Goal: Task Accomplishment & Management: Manage account settings

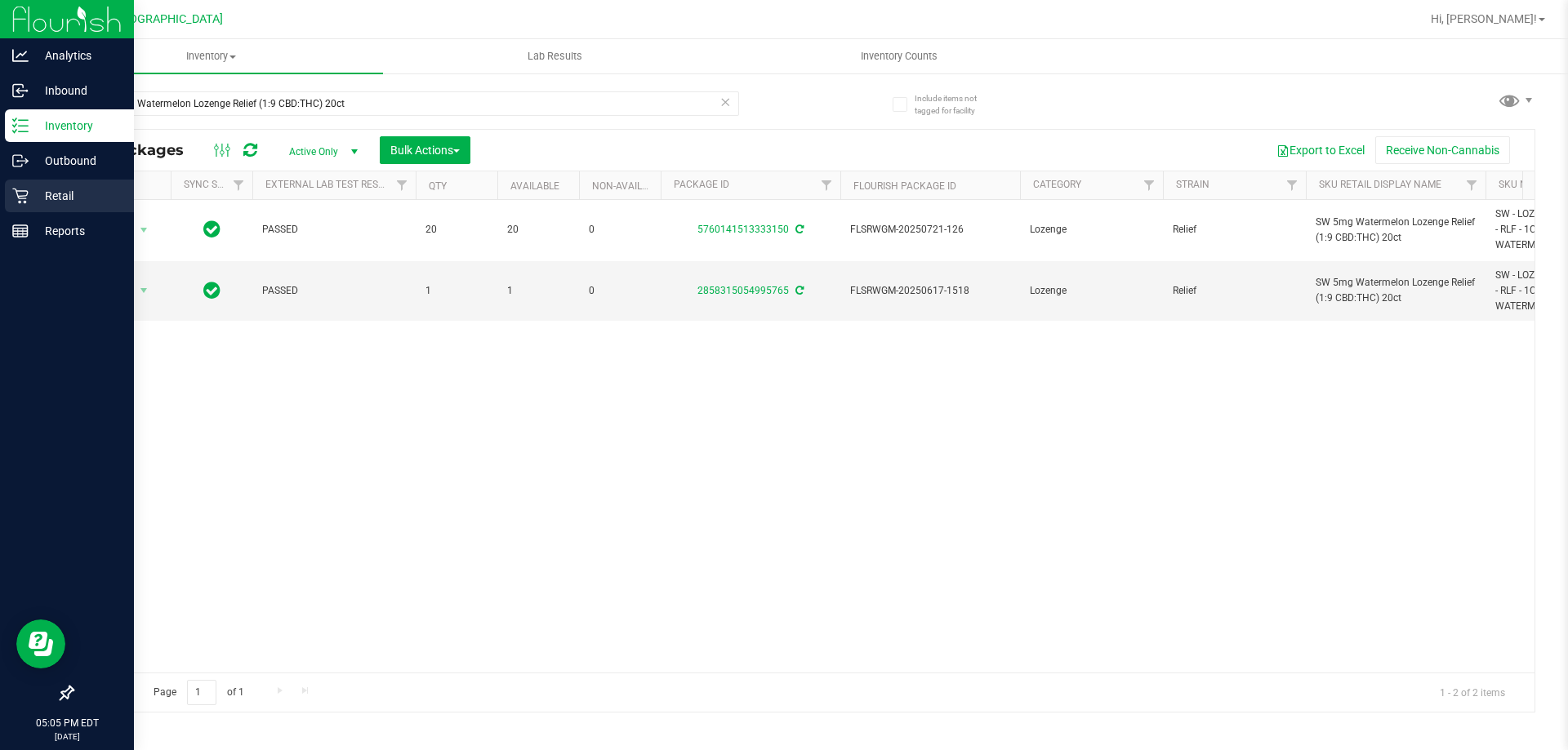
click at [51, 183] on div "Retail" at bounding box center [69, 196] width 129 height 33
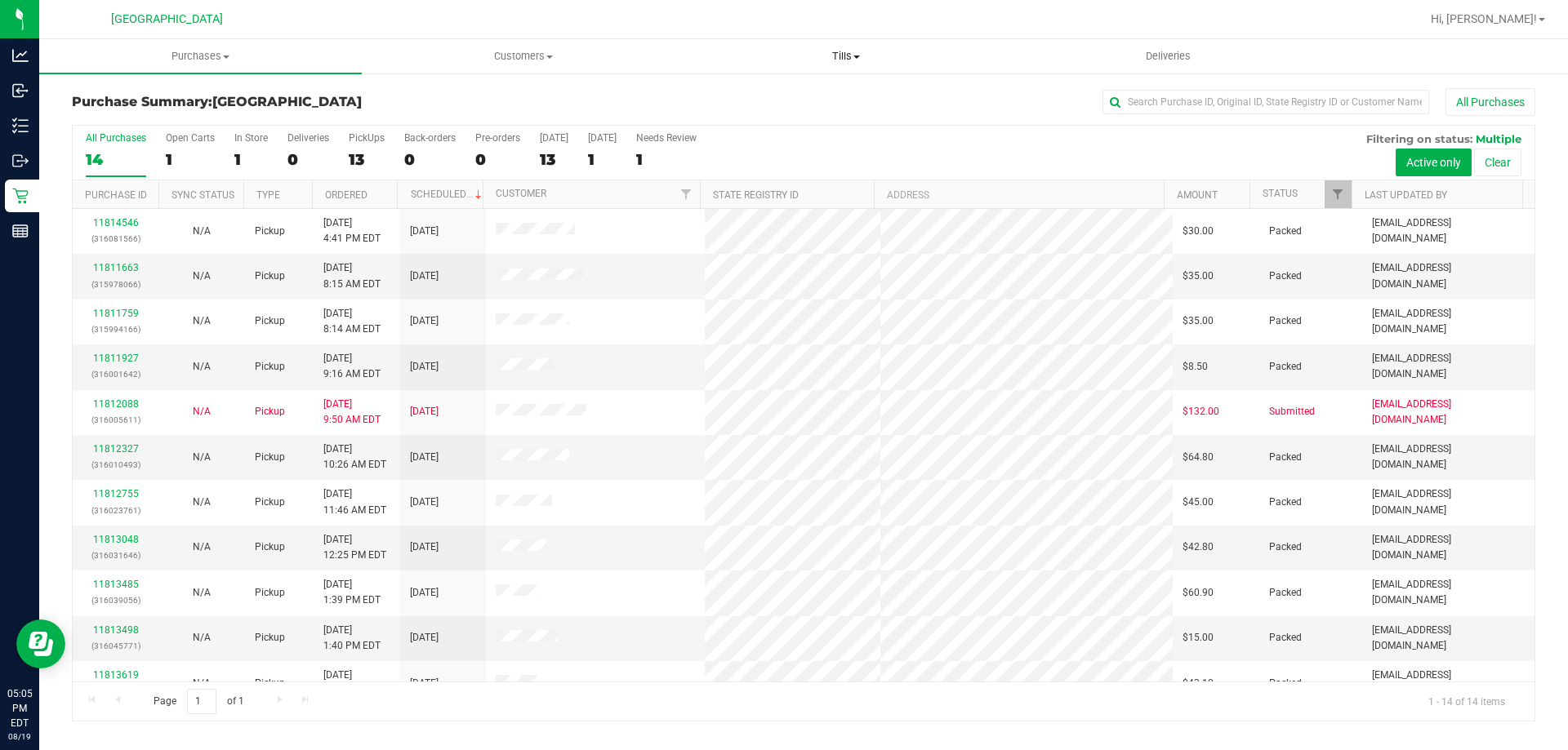
click at [850, 58] on span "Tills" at bounding box center [845, 56] width 321 height 15
click at [754, 103] on span "Manage tills" at bounding box center [740, 98] width 111 height 14
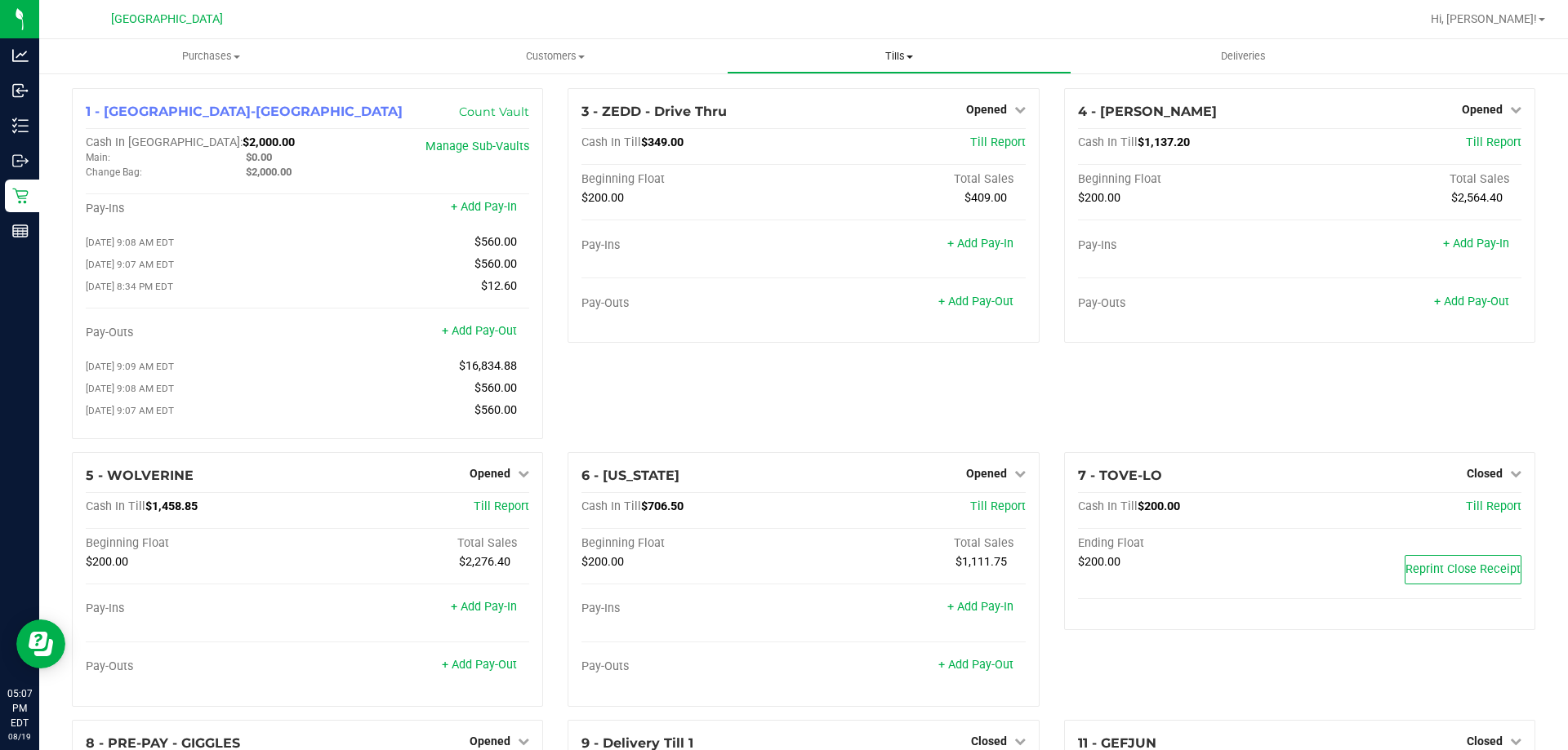
click at [899, 55] on span "Tills" at bounding box center [898, 56] width 342 height 15
click at [830, 92] on span "Manage tills" at bounding box center [782, 98] width 111 height 14
click at [1443, 300] on link "+ Add Pay-Out" at bounding box center [1471, 301] width 75 height 14
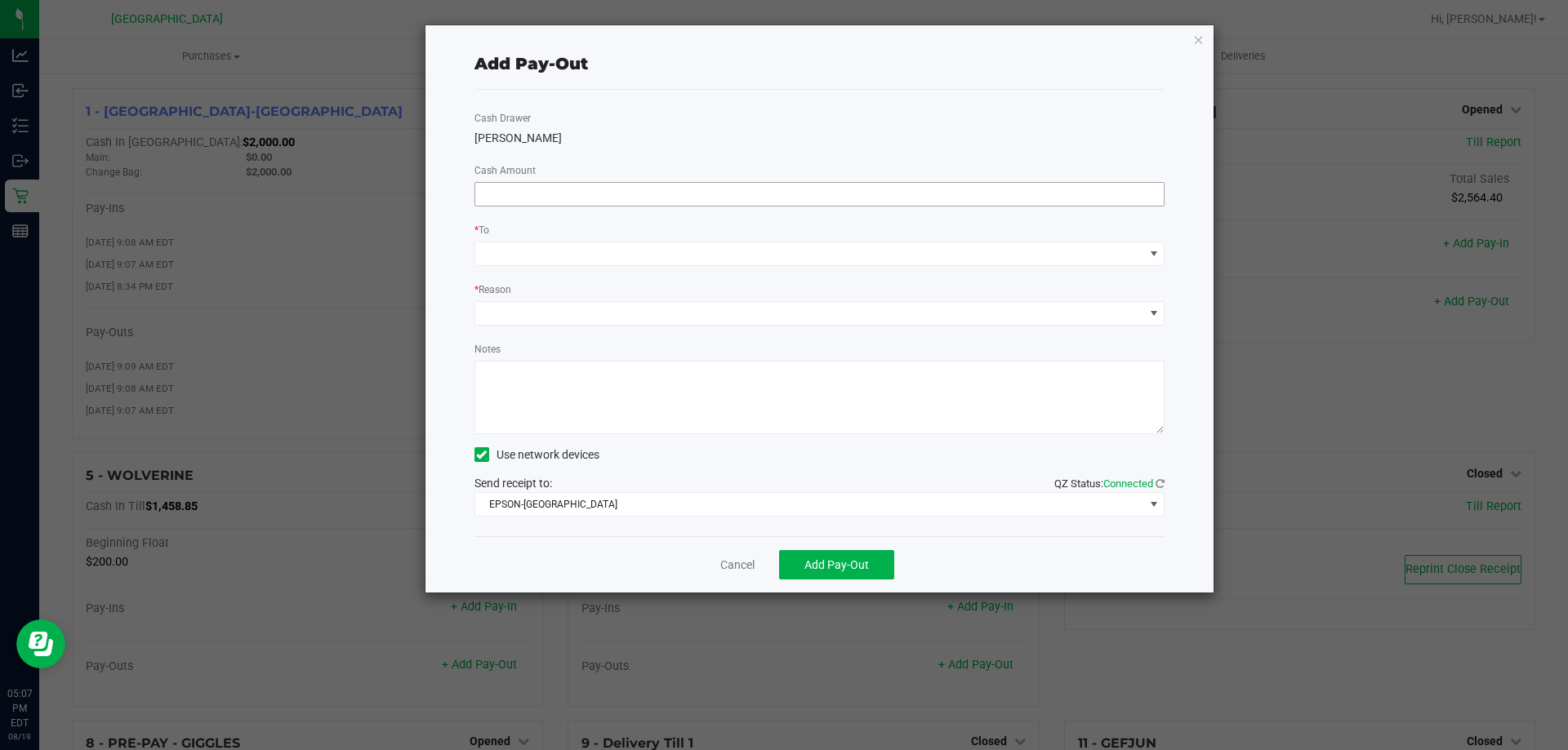
click at [1054, 185] on input at bounding box center [820, 194] width 689 height 22
type input "$780.00"
click at [859, 146] on div "[PERSON_NAME]" at bounding box center [820, 138] width 691 height 17
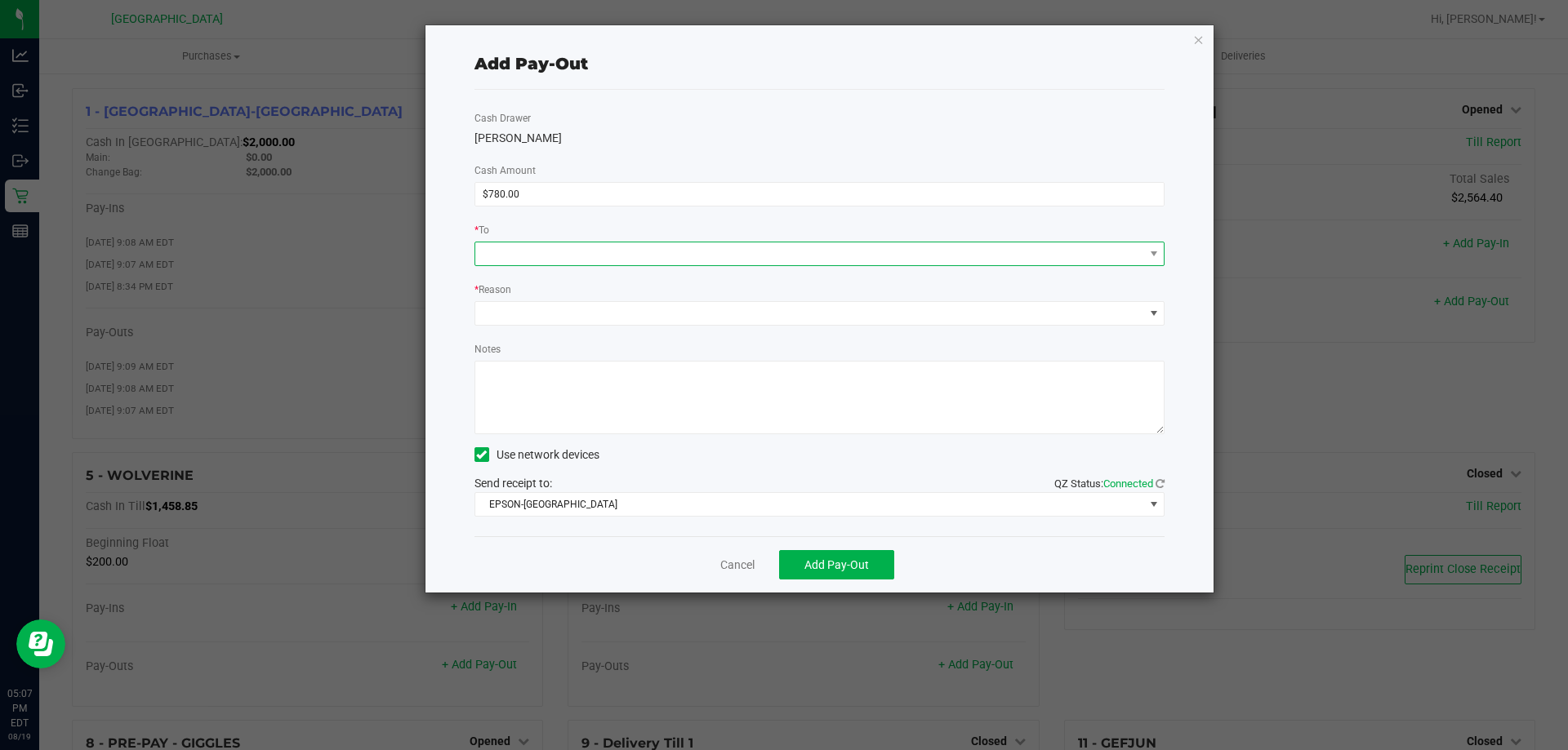
click at [679, 249] on span at bounding box center [809, 254] width 669 height 22
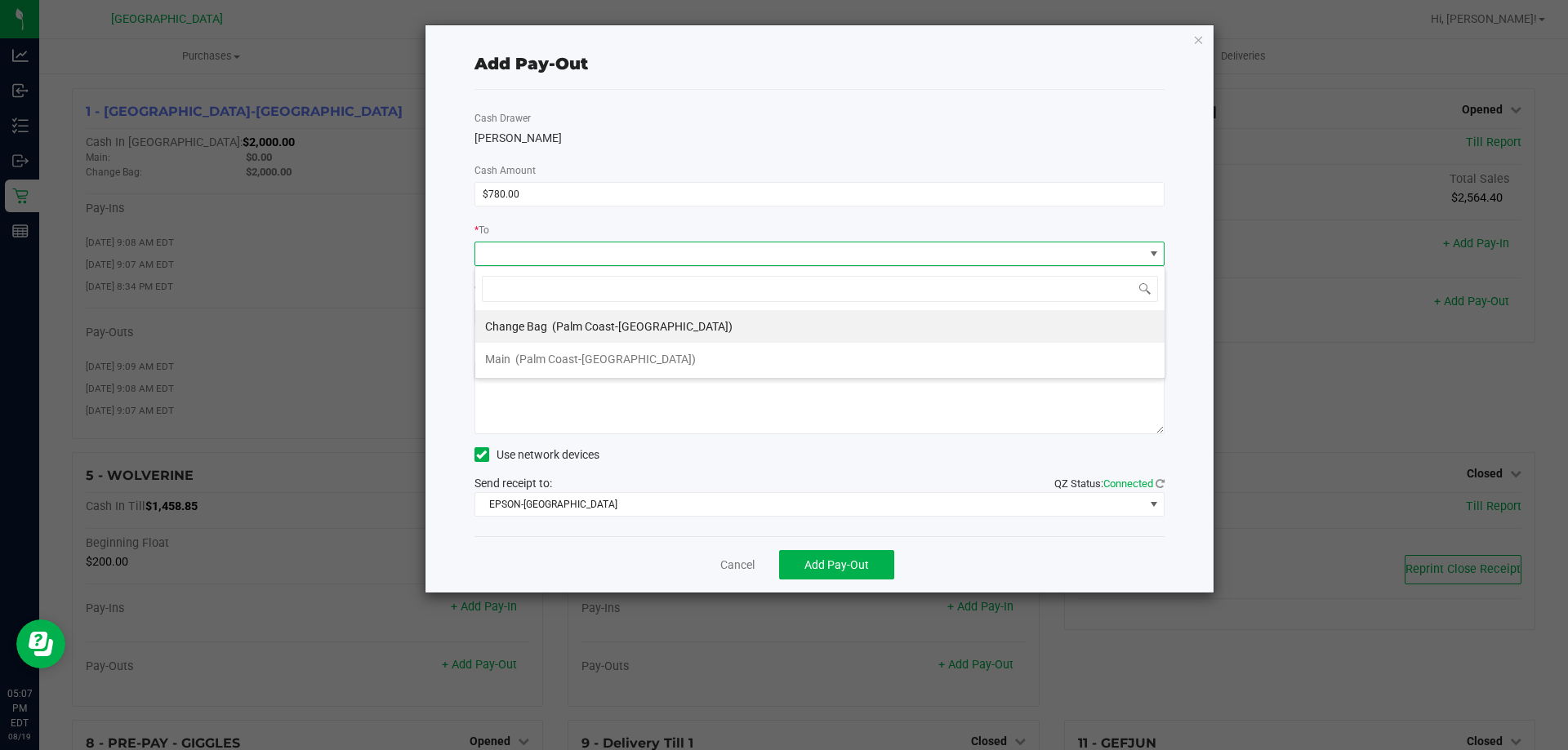
scroll to position [24, 690]
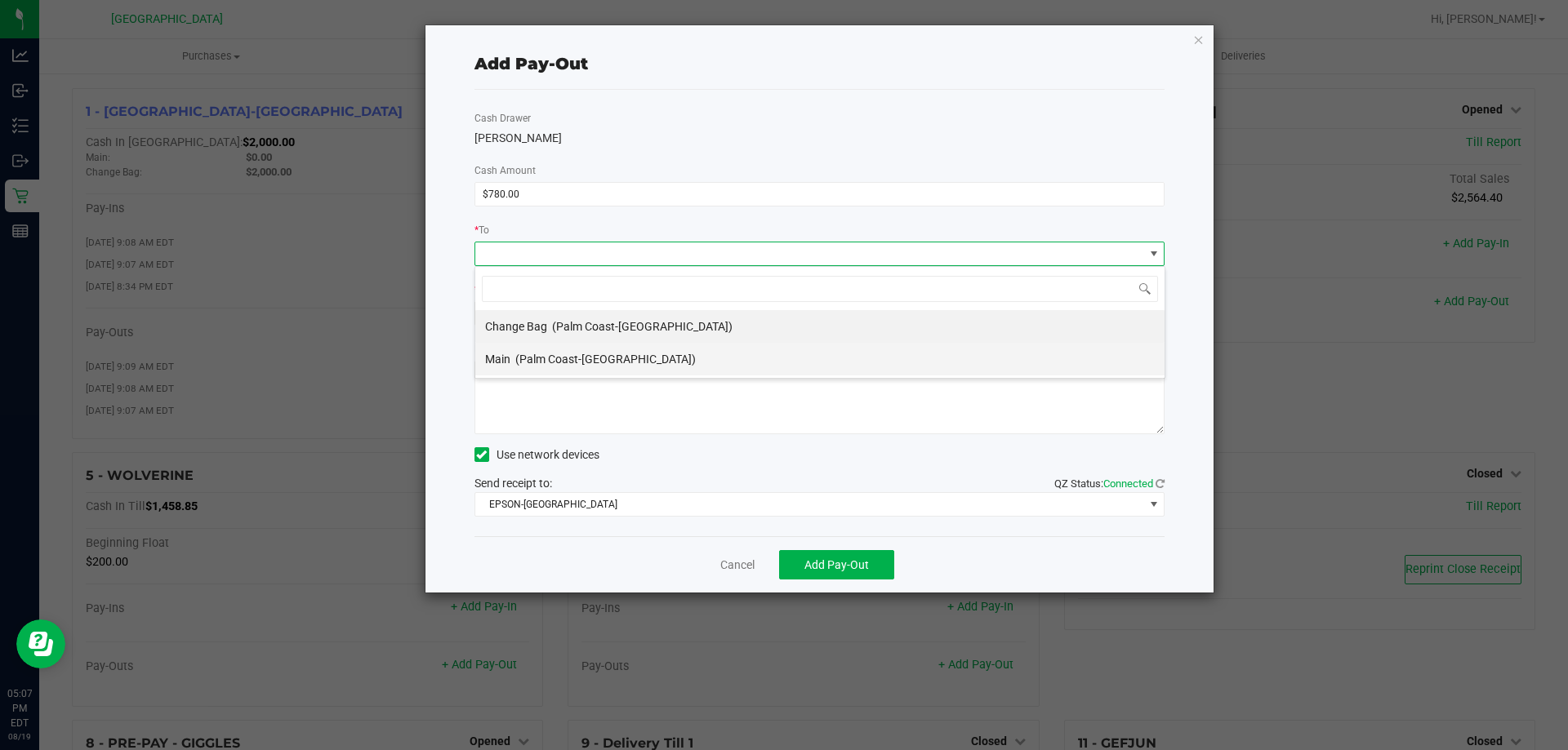
click at [577, 348] on div "Main (Palm Coast-[GEOGRAPHIC_DATA])" at bounding box center [590, 358] width 211 height 29
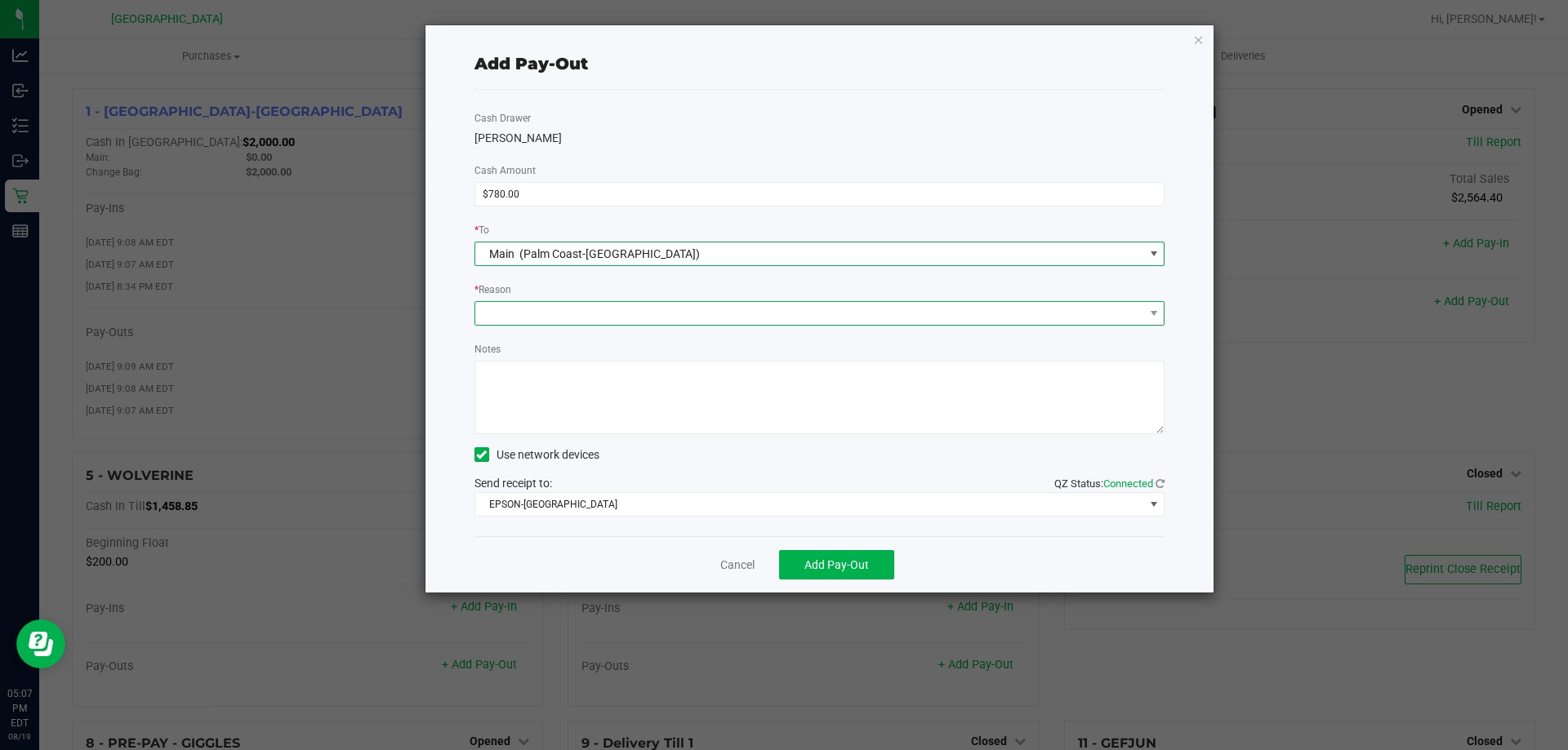
click at [584, 315] on span at bounding box center [809, 313] width 669 height 22
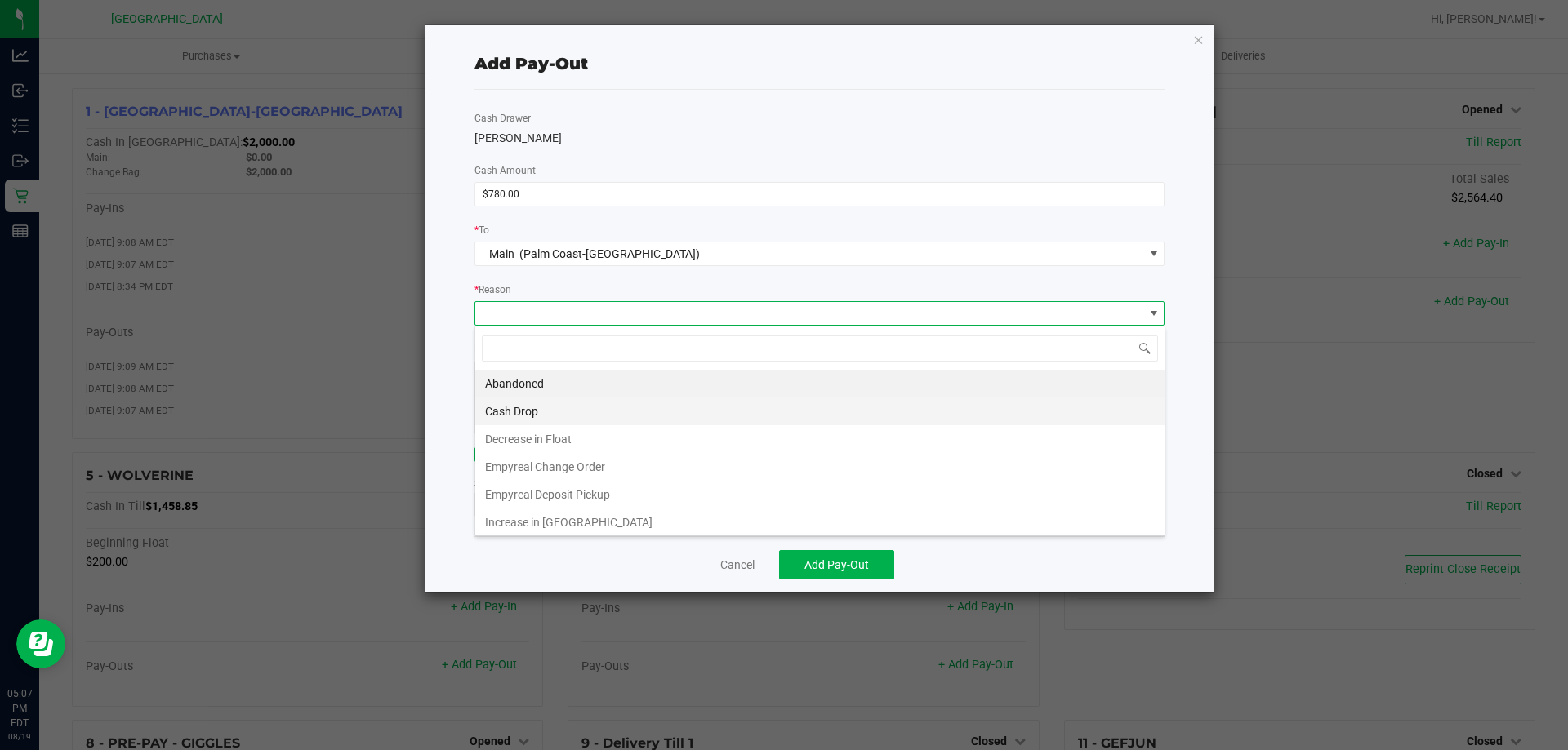
click at [553, 414] on li "Cash Drop" at bounding box center [820, 412] width 689 height 28
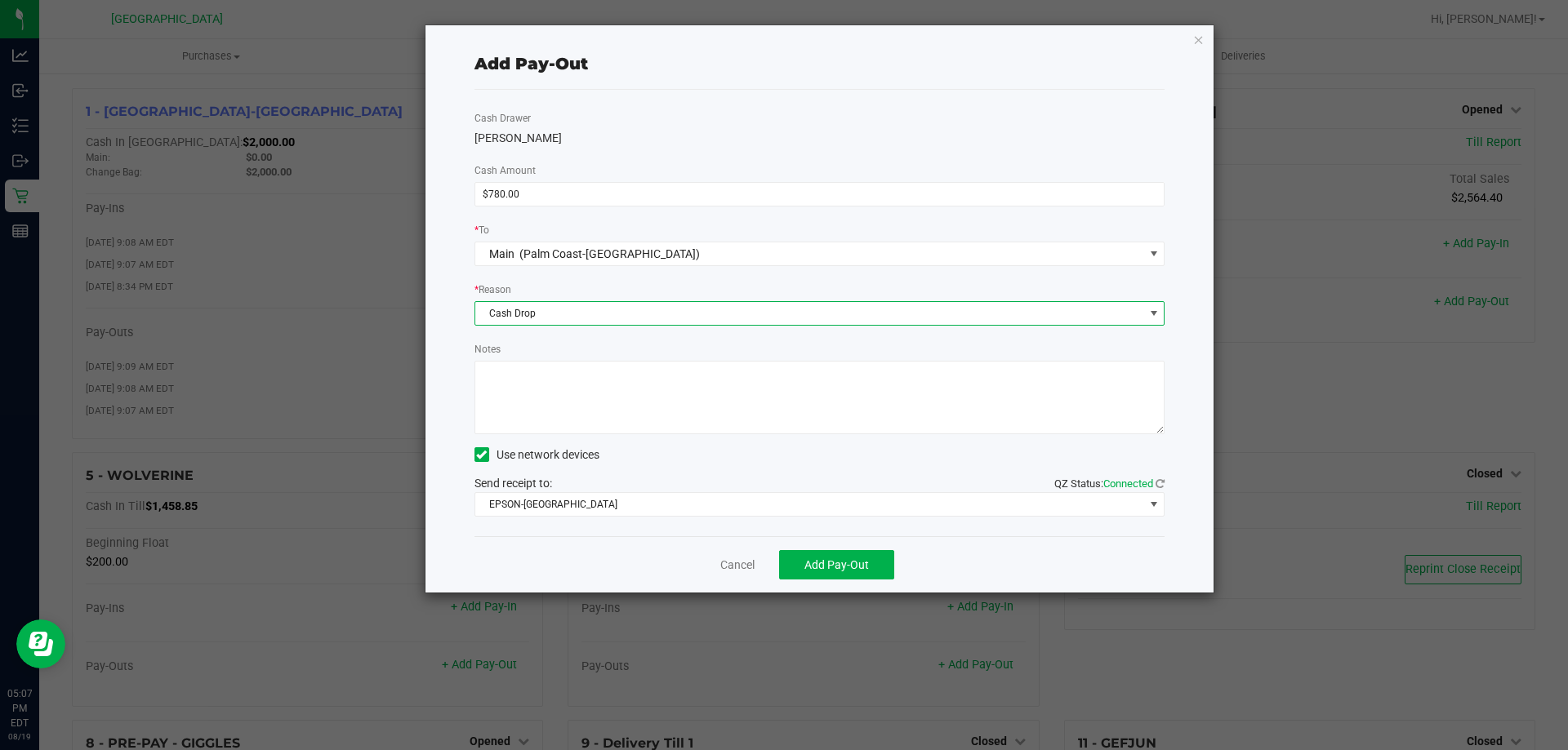
click at [596, 412] on textarea "Notes" at bounding box center [820, 398] width 691 height 73
type textarea "EG"
click at [596, 344] on div "Notes" at bounding box center [820, 387] width 691 height 94
click at [822, 562] on span "Add Pay-Out" at bounding box center [837, 565] width 65 height 13
click at [1196, 39] on icon "button" at bounding box center [1199, 38] width 11 height 20
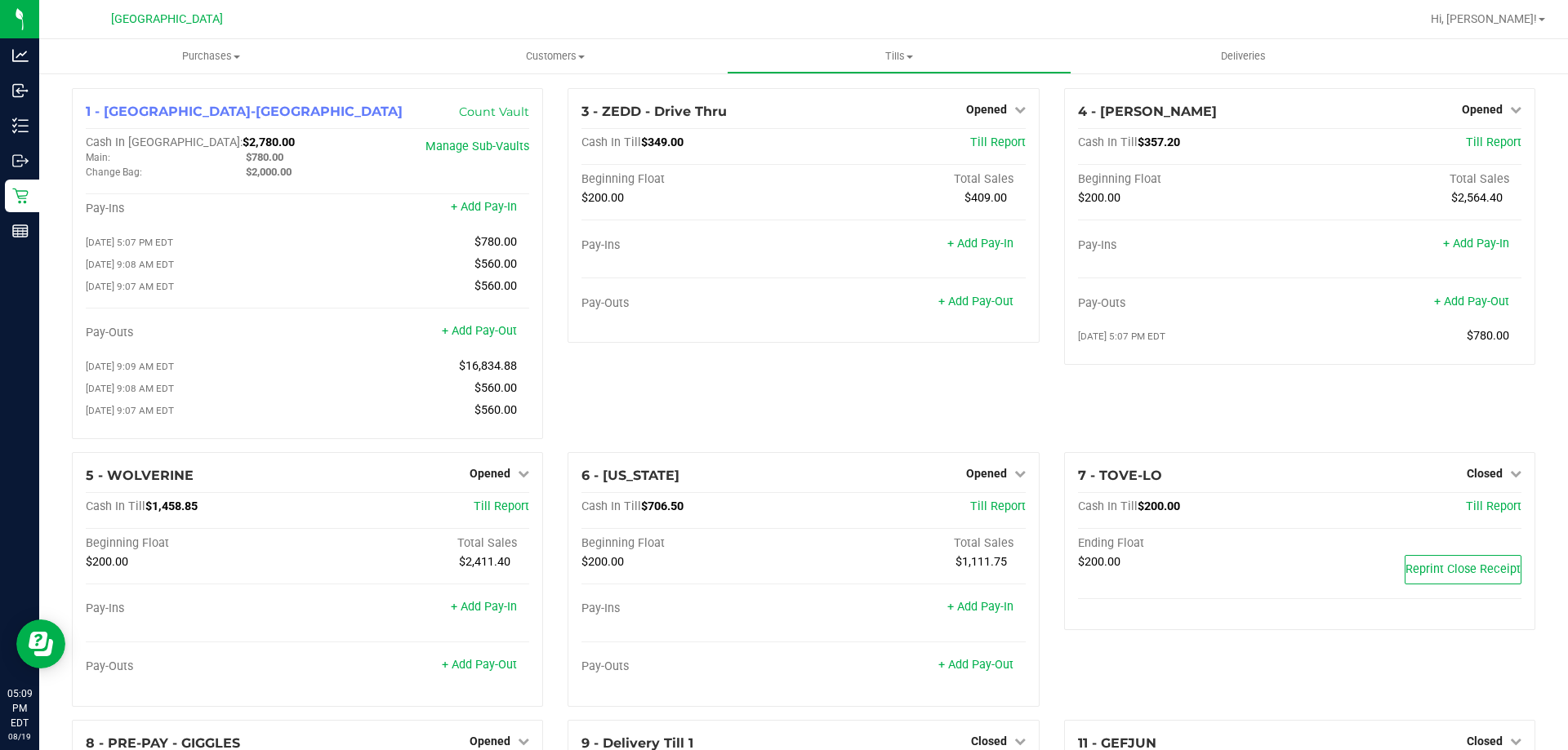
click at [545, 522] on div "5 - WOLVERINE Opened Close Till Cash In Till $1,458.85 Till Report Beginning Fl…" at bounding box center [308, 586] width 495 height 268
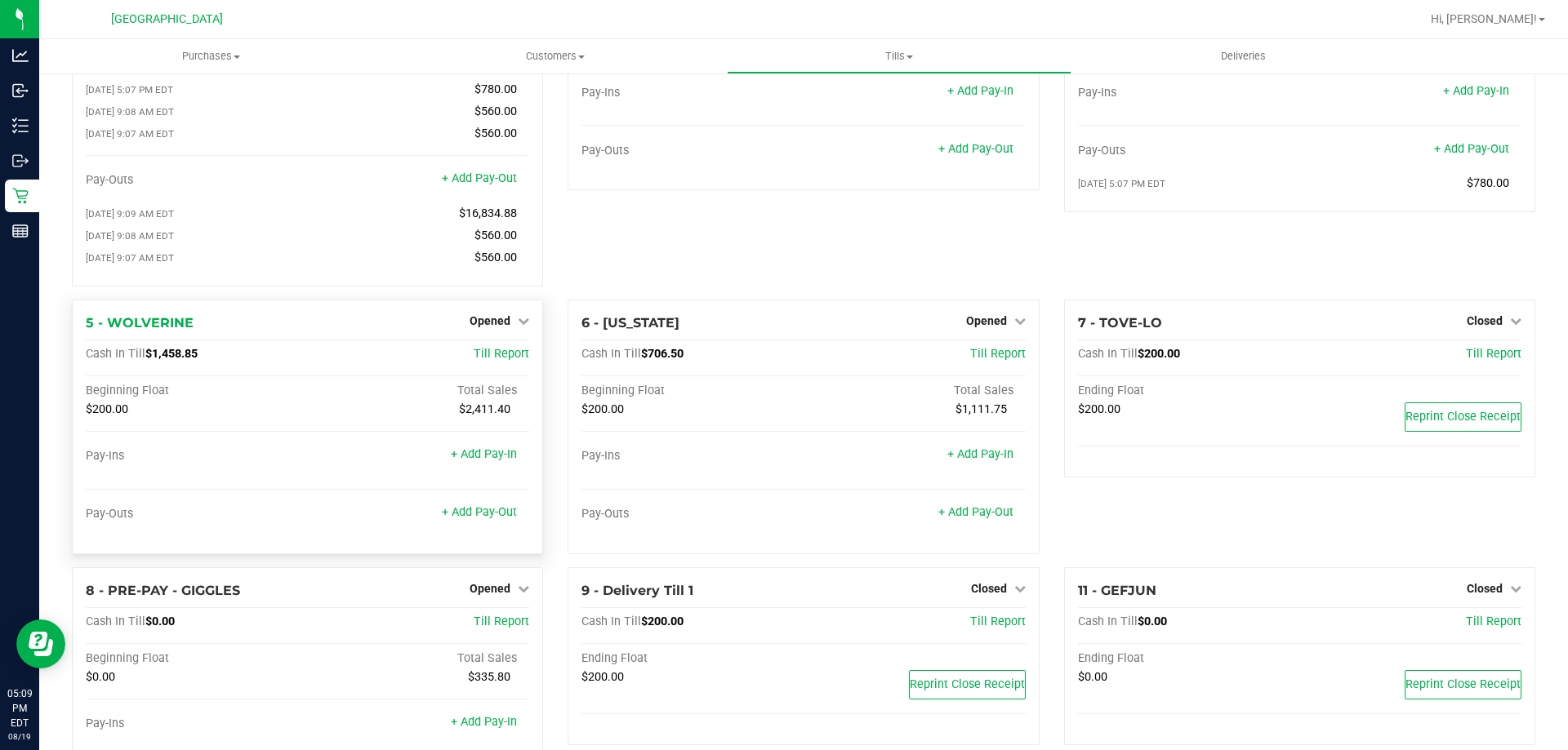
scroll to position [163, 0]
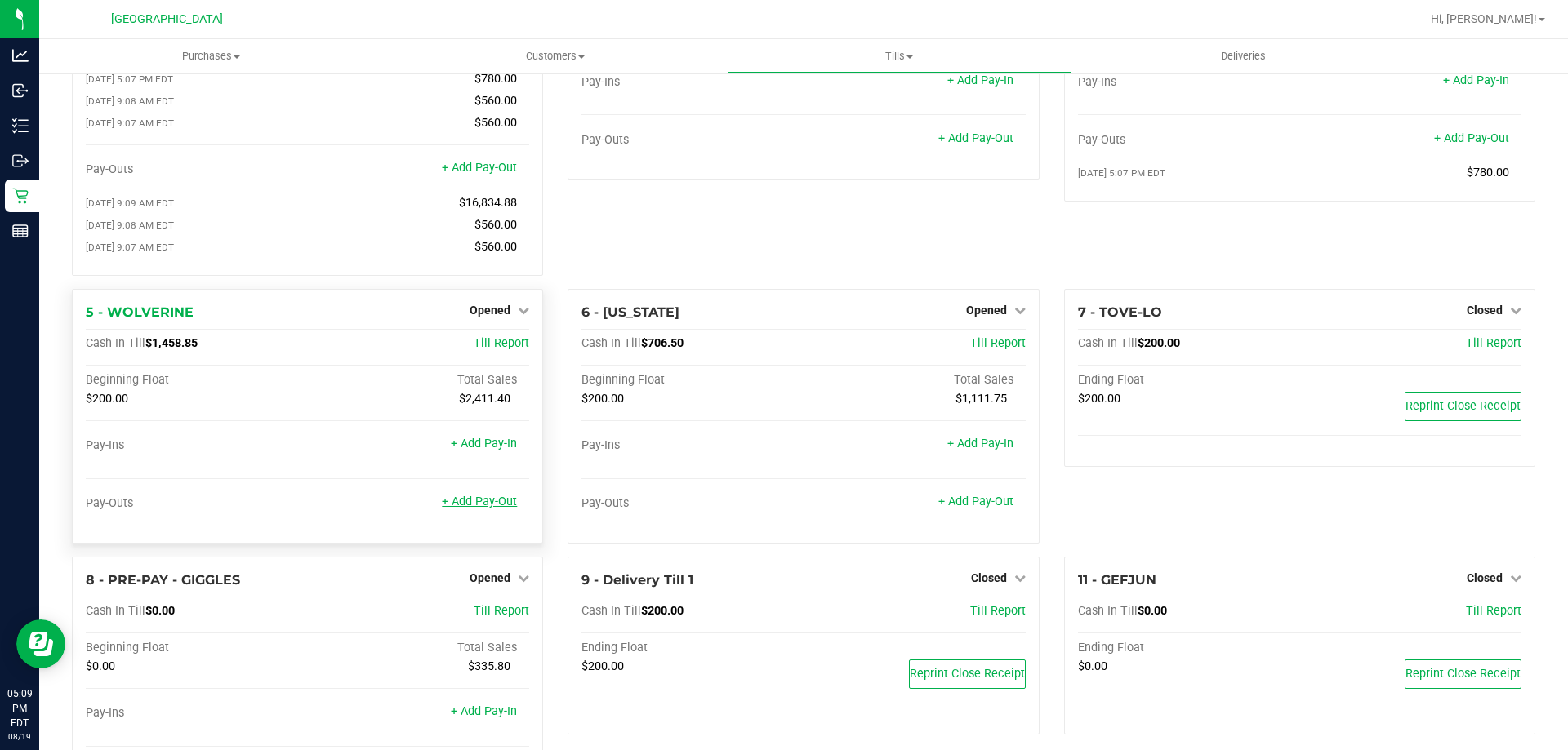
click at [497, 508] on link "+ Add Pay-Out" at bounding box center [479, 502] width 75 height 14
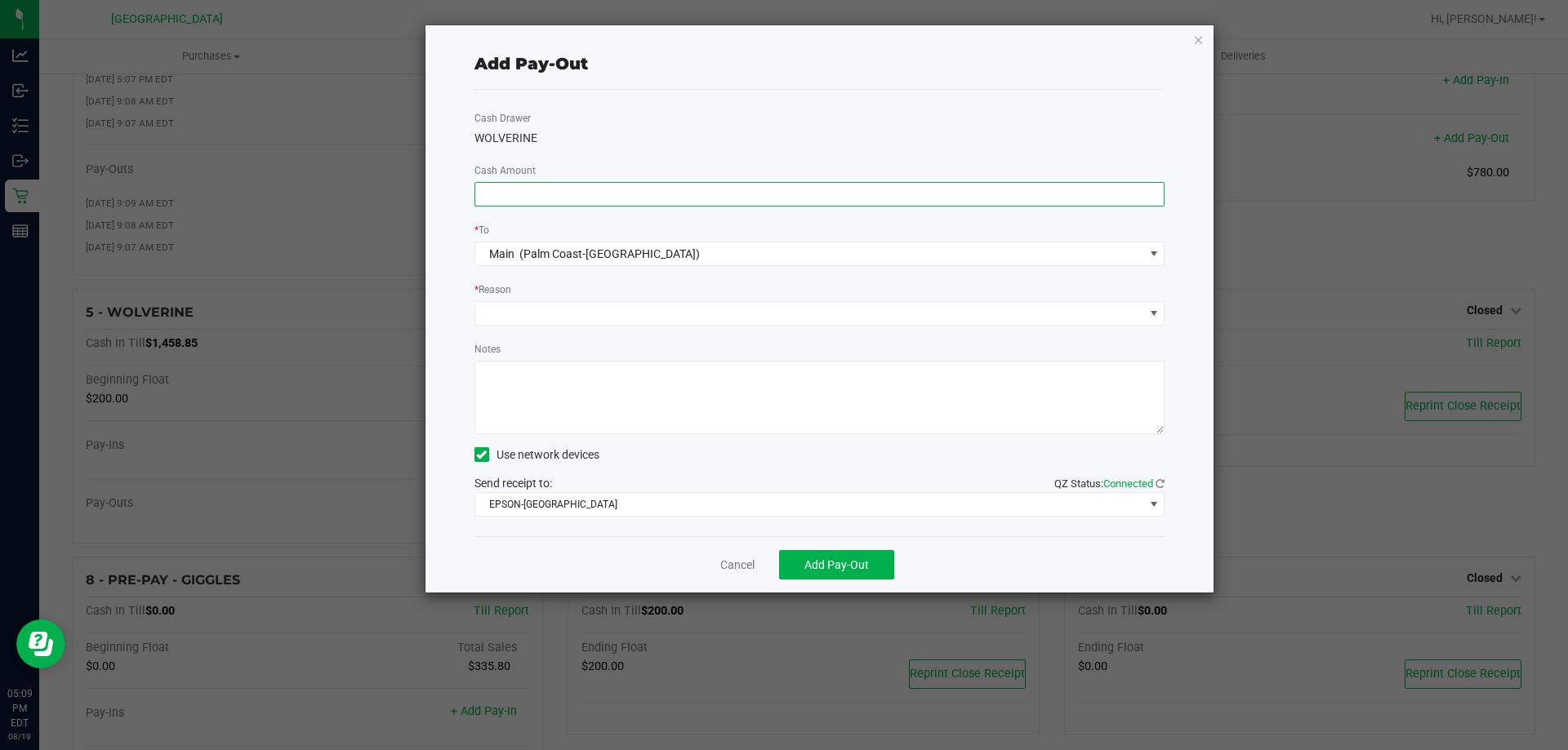
click at [785, 188] on input at bounding box center [820, 194] width 689 height 22
type input "$1,230.00"
click at [788, 218] on div "Cash Drawer WOLVERINE Cash Amount $1,230.00 * To Main (Palm Coast-Vault) * Reas…" at bounding box center [820, 313] width 691 height 446
click at [626, 315] on span at bounding box center [809, 313] width 669 height 22
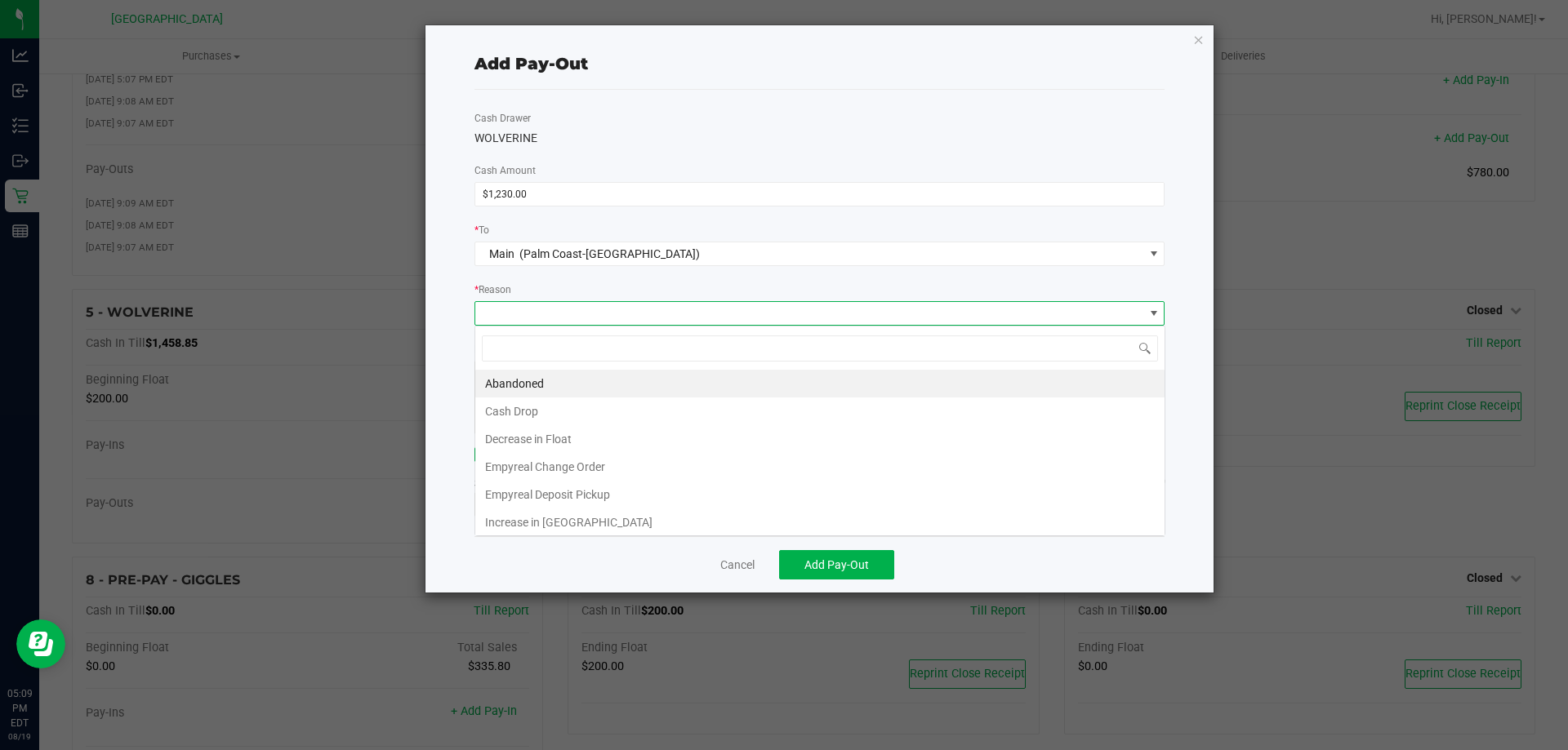
scroll to position [24, 690]
click at [542, 408] on li "Cash Drop" at bounding box center [820, 412] width 689 height 28
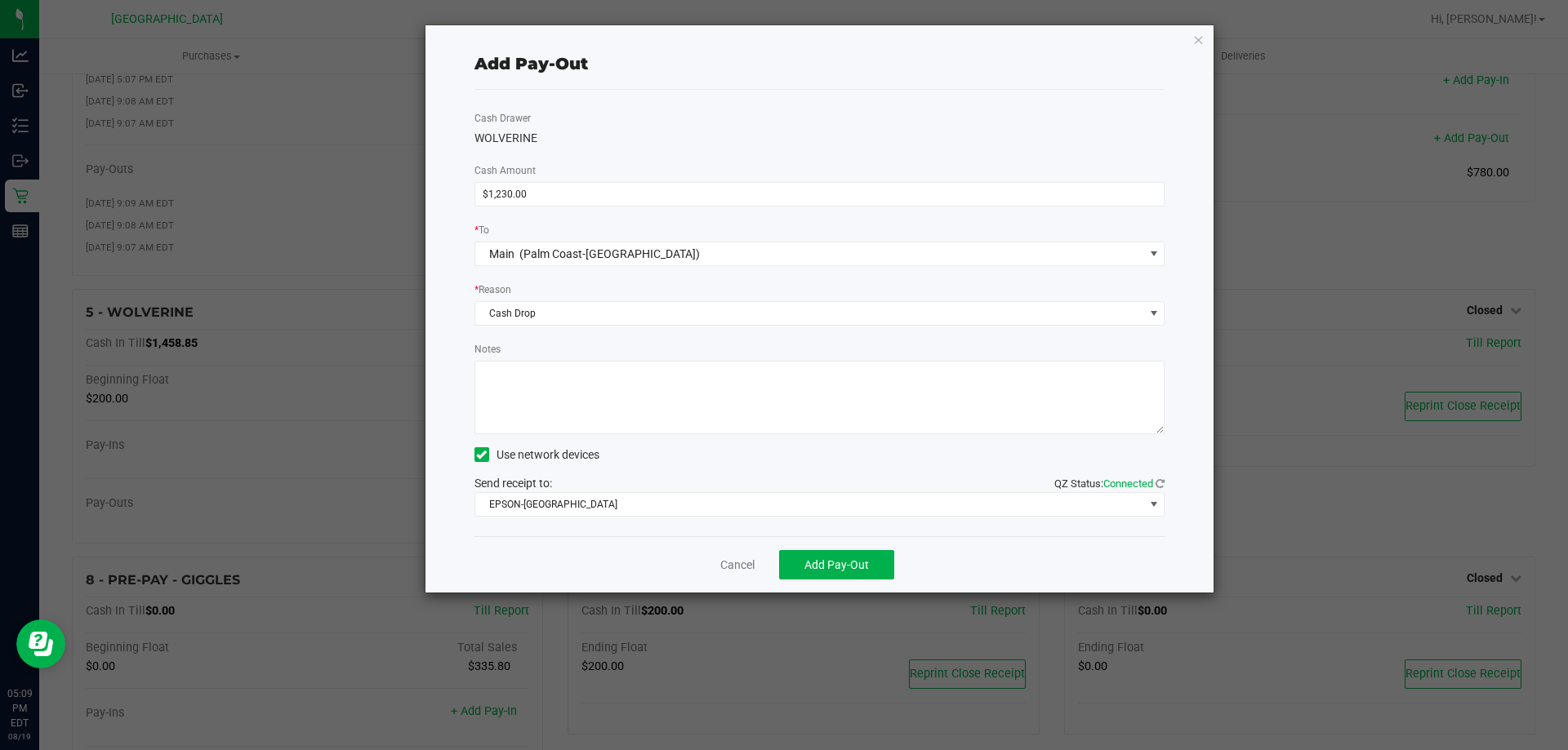
click at [565, 400] on textarea "Notes" at bounding box center [820, 398] width 691 height 73
type textarea "EG"
click at [628, 344] on div "Notes" at bounding box center [820, 387] width 691 height 94
click at [843, 565] on span "Add Pay-Out" at bounding box center [837, 565] width 65 height 13
click at [1199, 39] on icon "button" at bounding box center [1199, 38] width 11 height 20
